Goal: Complete application form

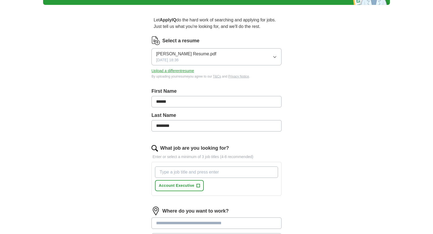
scroll to position [60, 0]
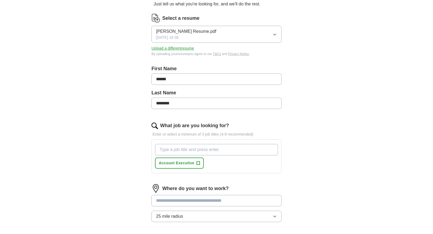
click at [228, 152] on input "What job are you looking for?" at bounding box center [216, 149] width 123 height 11
type input "sales"
type input "d"
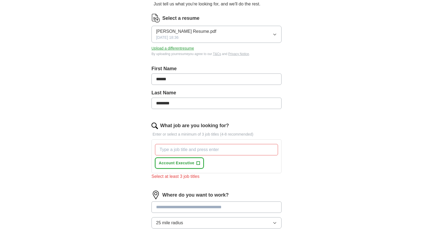
click at [199, 164] on span "+" at bounding box center [198, 163] width 3 height 4
click at [0, 0] on span "×" at bounding box center [0, 0] width 0 height 0
click at [199, 152] on input "What job are you looking for?" at bounding box center [216, 149] width 123 height 11
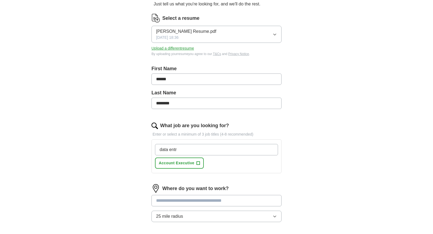
type input "data entry"
type input "data analyst"
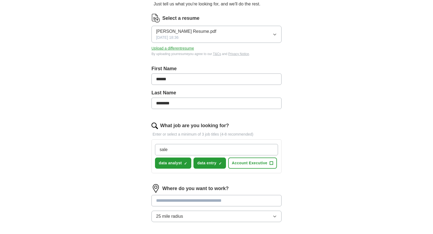
type input "sales"
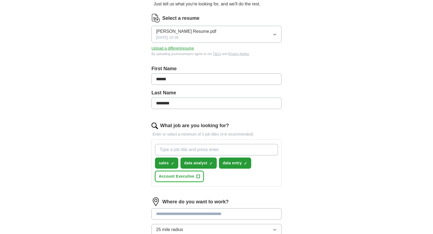
click at [199, 178] on span "+" at bounding box center [198, 176] width 3 height 4
click at [193, 147] on input "What job are you looking for?" at bounding box center [216, 149] width 123 height 11
type input "n"
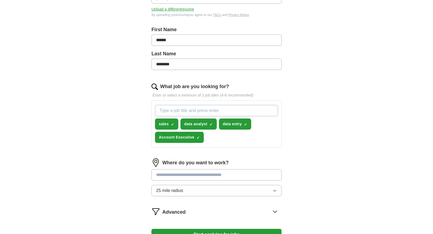
scroll to position [110, 0]
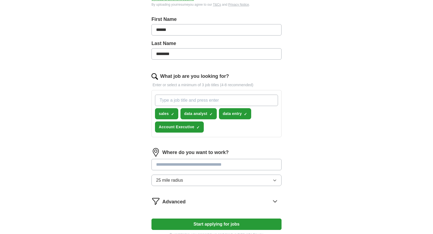
click at [176, 165] on input at bounding box center [217, 164] width 130 height 11
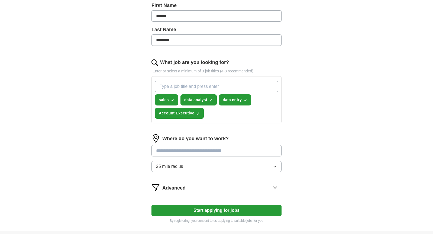
scroll to position [125, 0]
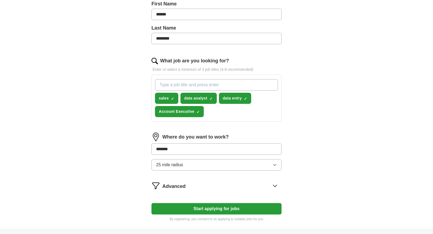
type input "********"
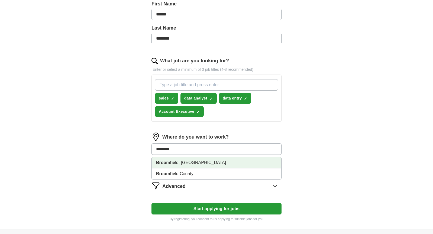
click at [168, 164] on strong "Broomfie" at bounding box center [165, 162] width 19 height 5
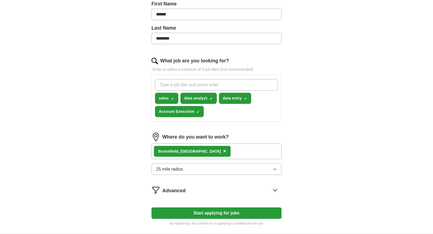
click at [176, 168] on span "25 mile radius" at bounding box center [169, 169] width 27 height 7
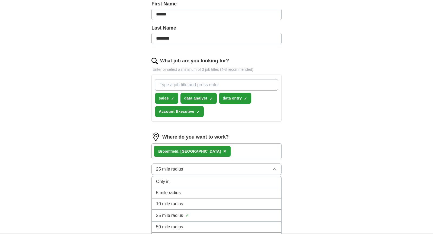
click at [179, 170] on span "25 mile radius" at bounding box center [169, 169] width 27 height 7
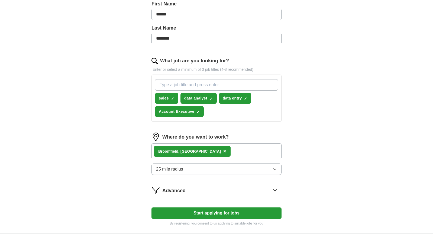
scroll to position [160, 0]
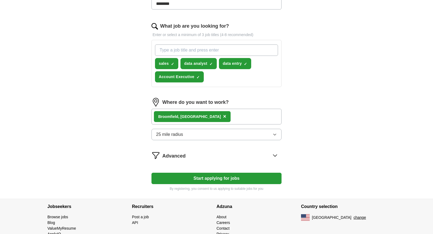
click at [159, 152] on img at bounding box center [156, 155] width 9 height 9
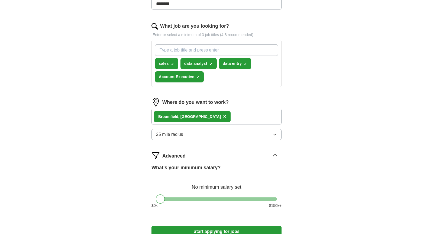
click at [160, 161] on div "Advanced What's your minimum salary? No minimum salary set $ 0 k $ 150 k+" at bounding box center [217, 182] width 130 height 62
click at [158, 158] on img at bounding box center [156, 155] width 9 height 9
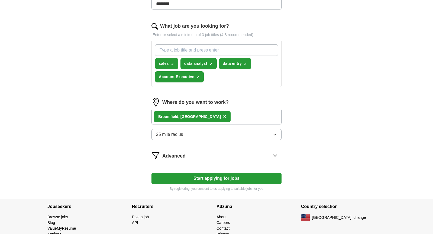
click at [178, 53] on input "What job are you looking for?" at bounding box center [216, 49] width 123 height 11
type input "junior data analyst"
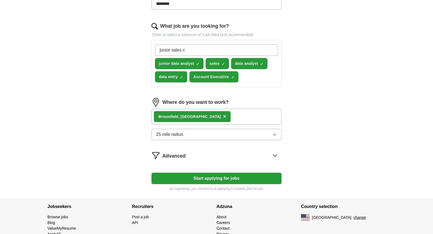
type input "junior sales"
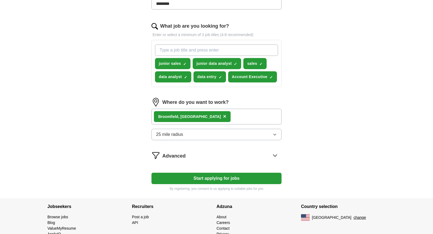
click at [235, 177] on button "Start applying for jobs" at bounding box center [217, 178] width 130 height 11
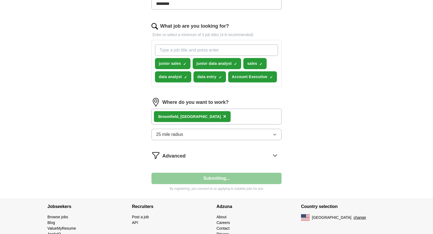
select select "**"
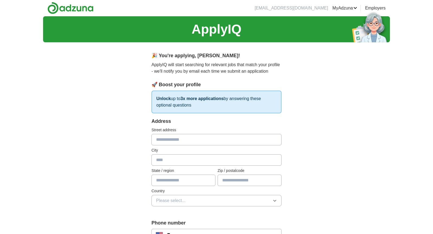
scroll to position [0, 0]
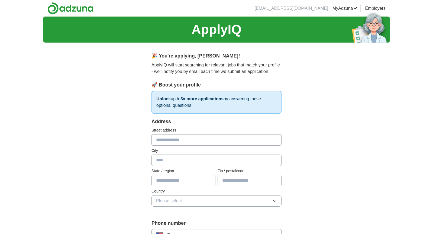
click at [185, 144] on input "text" at bounding box center [217, 139] width 130 height 11
type input "**********"
type input "**"
type input "*"
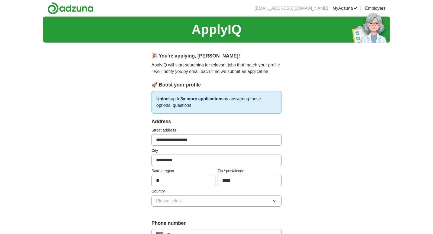
type input "*****"
click at [277, 202] on button "Please select..." at bounding box center [217, 200] width 130 height 11
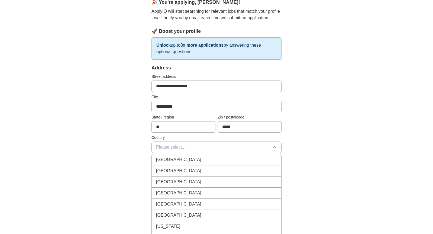
scroll to position [60, 0]
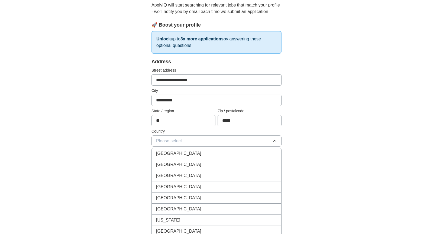
click at [227, 166] on div "[GEOGRAPHIC_DATA]" at bounding box center [216, 164] width 121 height 7
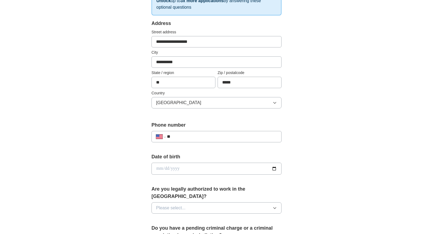
scroll to position [103, 0]
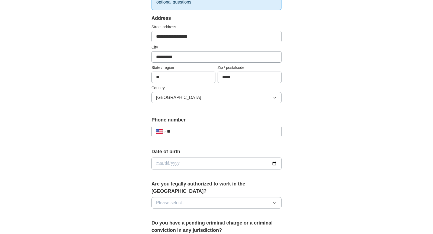
click at [236, 137] on div "**********" at bounding box center [217, 128] width 130 height 25
click at [232, 134] on input "**" at bounding box center [222, 131] width 110 height 7
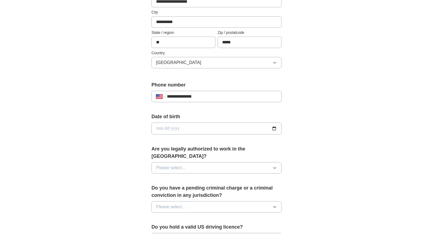
scroll to position [146, 0]
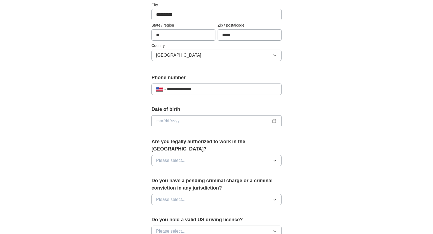
type input "**********"
click at [210, 120] on input "date" at bounding box center [217, 121] width 130 height 12
type input "**********"
click at [195, 155] on button "Please select..." at bounding box center [217, 160] width 130 height 11
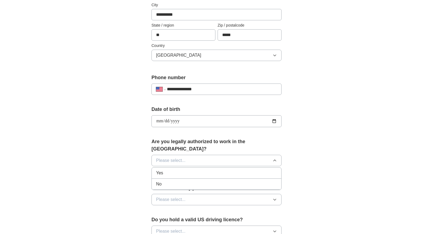
click at [191, 170] on div "Yes" at bounding box center [216, 173] width 121 height 7
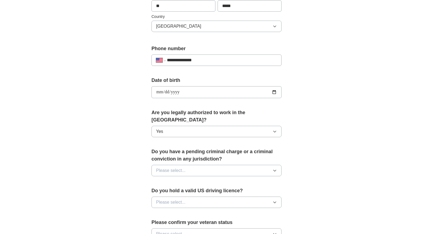
scroll to position [179, 0]
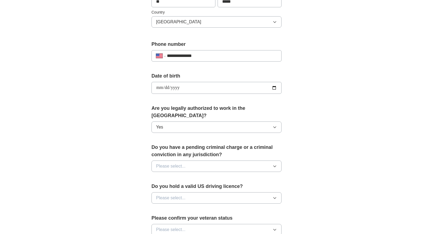
click at [195, 161] on button "Please select..." at bounding box center [217, 166] width 130 height 11
click at [196, 186] on li "No" at bounding box center [217, 189] width 130 height 11
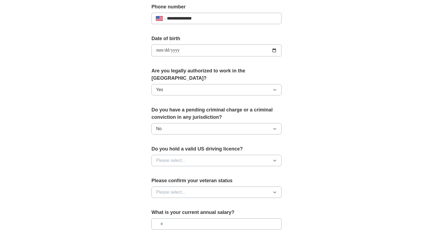
scroll to position [218, 0]
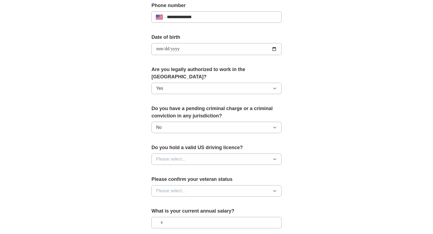
click at [191, 157] on button "Please select..." at bounding box center [217, 158] width 130 height 11
click at [190, 168] on div "Yes" at bounding box center [216, 171] width 121 height 7
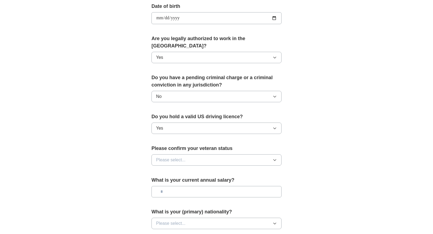
scroll to position [249, 0]
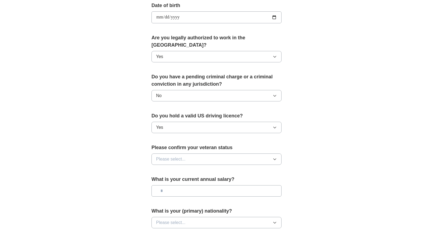
click at [188, 154] on button "Please select..." at bounding box center [217, 158] width 130 height 11
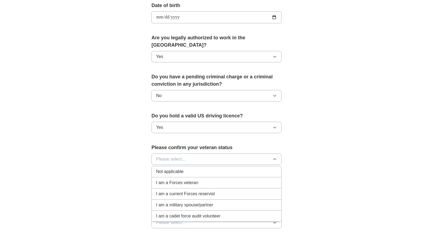
click at [195, 168] on div "Not applicable" at bounding box center [216, 171] width 121 height 7
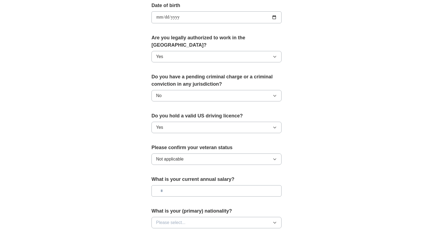
click at [196, 185] on input "text" at bounding box center [217, 190] width 130 height 11
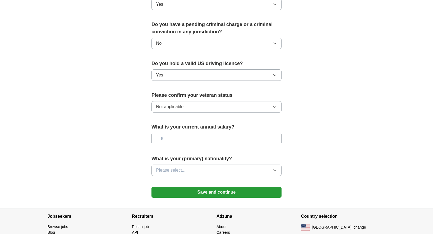
scroll to position [302, 0]
click at [195, 164] on button "Please select..." at bounding box center [217, 169] width 130 height 11
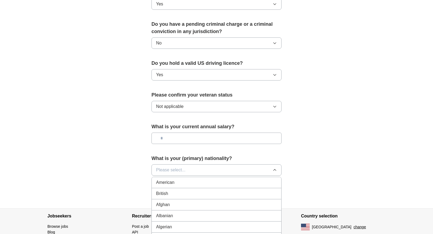
click at [196, 179] on div "American" at bounding box center [216, 182] width 121 height 7
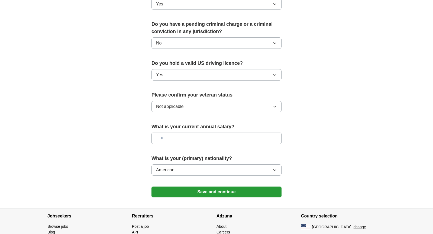
scroll to position [324, 0]
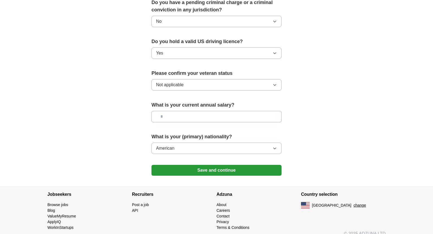
click at [194, 165] on button "Save and continue" at bounding box center [217, 170] width 130 height 11
